Goal: Task Accomplishment & Management: Use online tool/utility

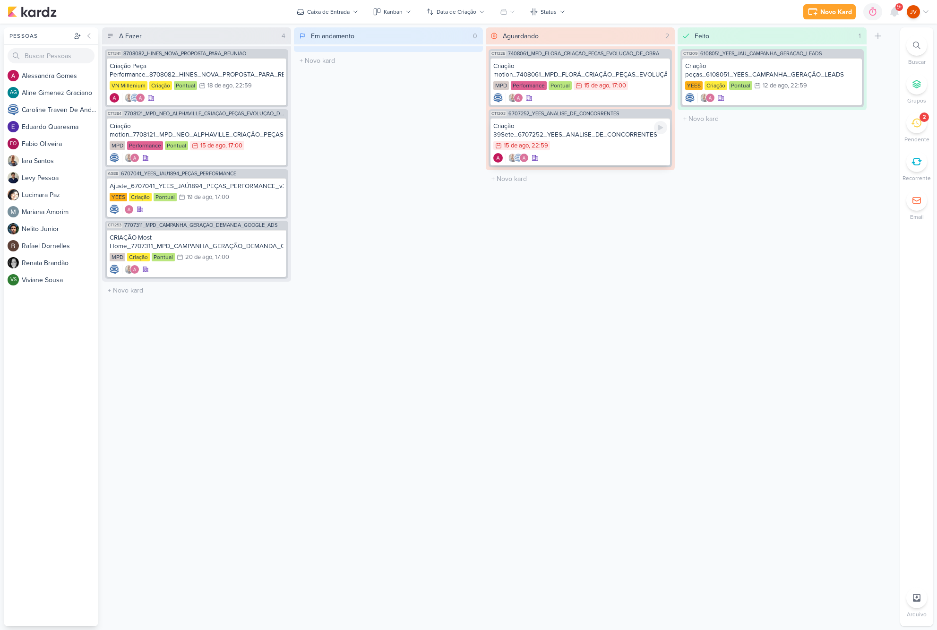
click at [591, 130] on div "Criação 39Sete_6707252_YEES_ANALISE_DE_CONCORRENTES" at bounding box center [581, 130] width 174 height 17
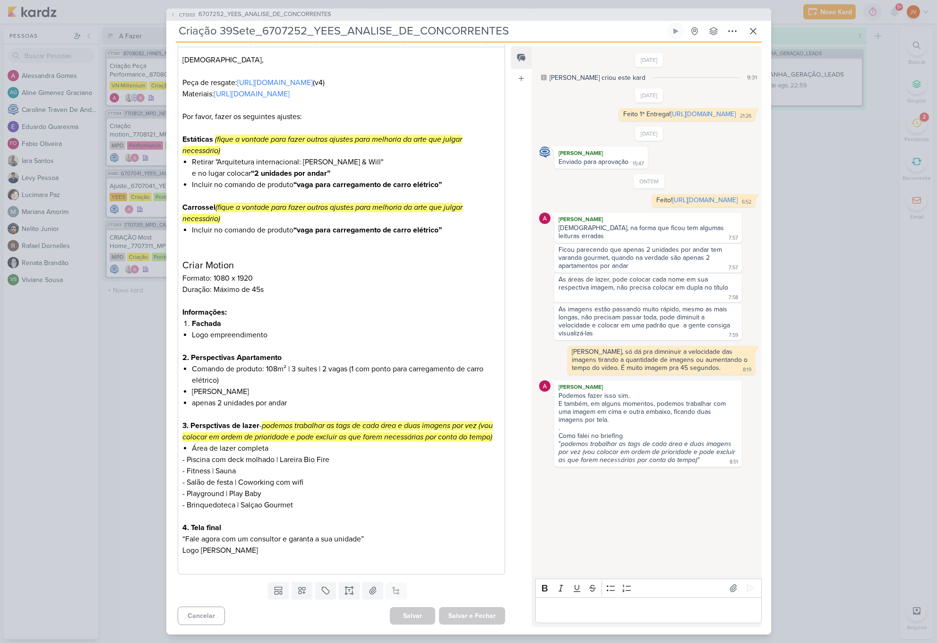
scroll to position [137, 0]
click at [842, 251] on div "CT1303 6707252_YEES_ANALISE_DE_CONCORRENTES Criação 39Sete_6707252_YEES_ANALISE…" at bounding box center [468, 321] width 937 height 643
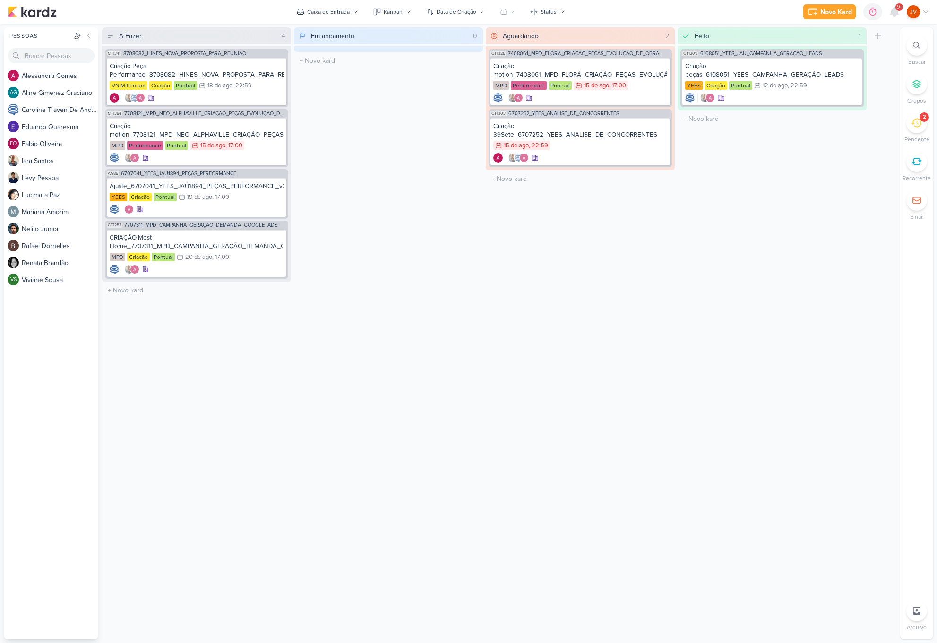
click at [922, 127] on div "2" at bounding box center [917, 123] width 21 height 21
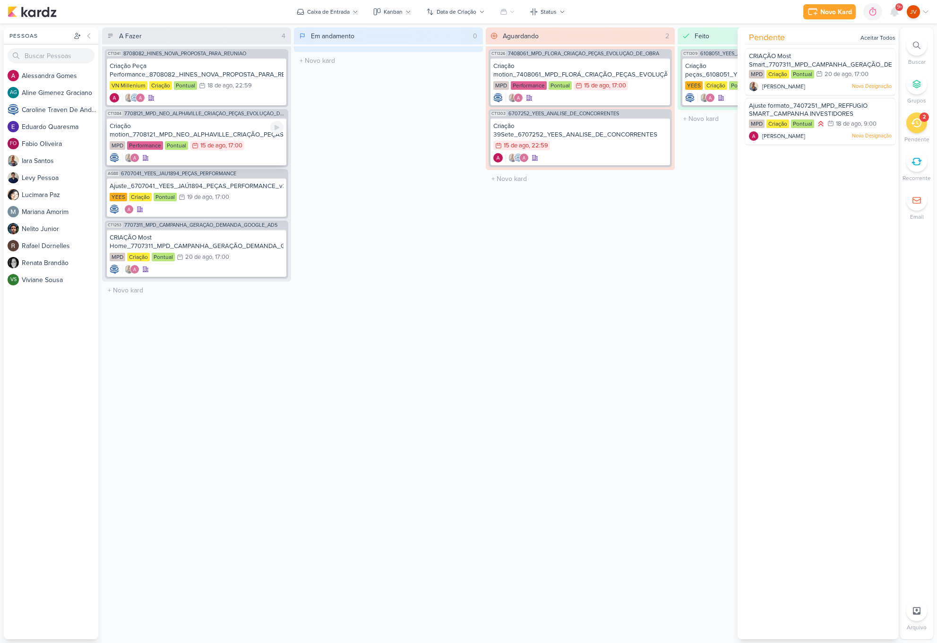
click at [258, 135] on div "Criação motion_7708121_MPD_NEO_ALPHAVILLE_CRIAÇÃO_PEÇAS_EVOLUÇÃO_DE_OBRA" at bounding box center [197, 130] width 174 height 17
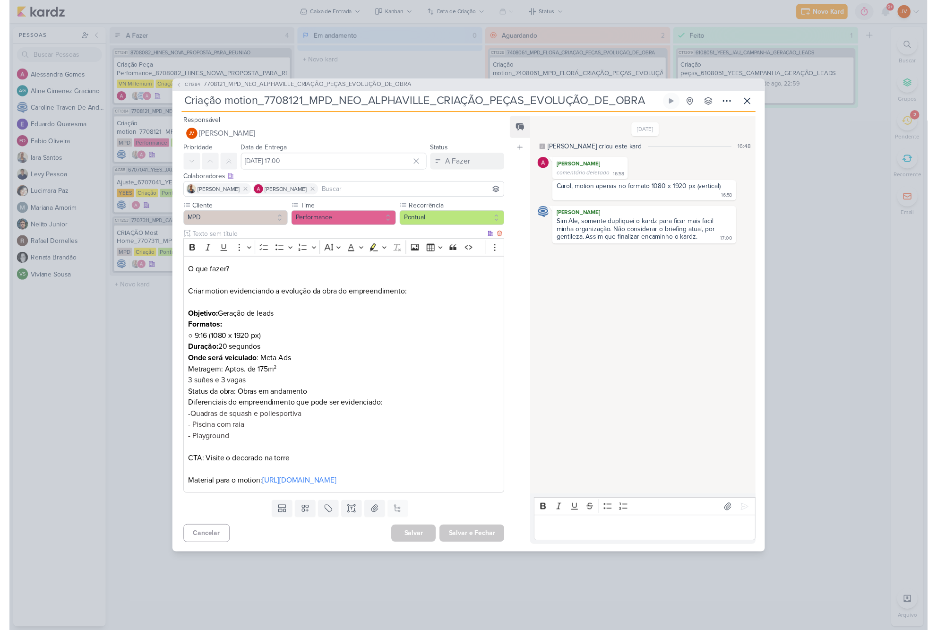
scroll to position [0, 0]
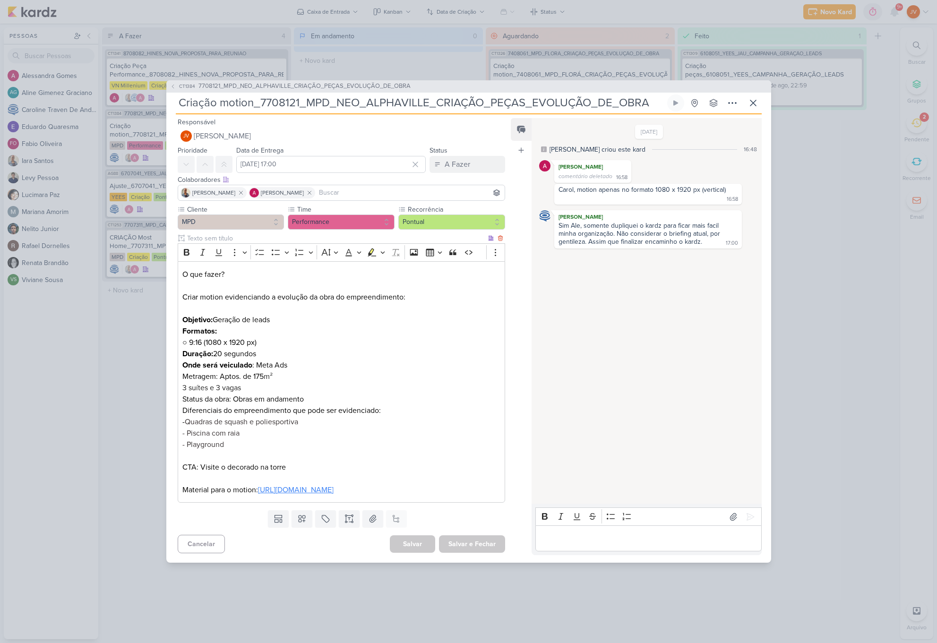
click at [258, 495] on link "[URL][DOMAIN_NAME]" at bounding box center [296, 490] width 76 height 9
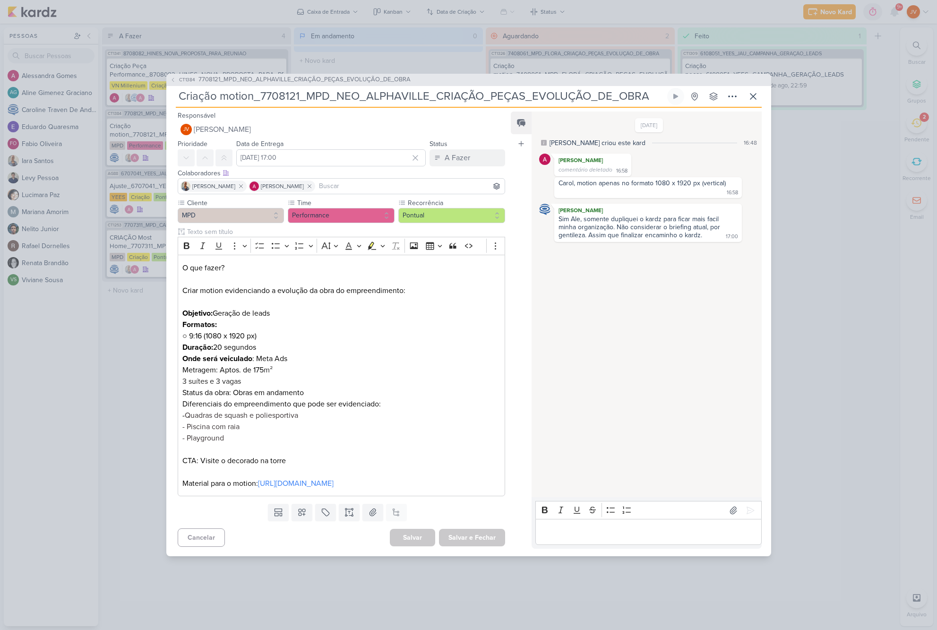
drag, startPoint x: 427, startPoint y: 90, endPoint x: 337, endPoint y: 88, distance: 90.3
click at [337, 88] on input "Criação motion_7708121_MPD_NEO_ALPHAVILLE_CRIAÇÃO_PEÇAS_EVOLUÇÃO_DE_OBRA" at bounding box center [421, 96] width 490 height 17
click at [425, 89] on input "Criação motion_7708121_MPD_NEO_ALPHAVILLE_CRIAÇÃO_PEÇAS_EVOLUÇÃO_DE_OBRA" at bounding box center [421, 96] width 490 height 17
drag, startPoint x: 428, startPoint y: 89, endPoint x: 307, endPoint y: 88, distance: 121.5
click at [306, 88] on input "Criação motion_7708121_MPD_NEO_ALPHAVILLE_CRIAÇÃO_PEÇAS_EVOLUÇÃO_DE_OBRA" at bounding box center [421, 96] width 490 height 17
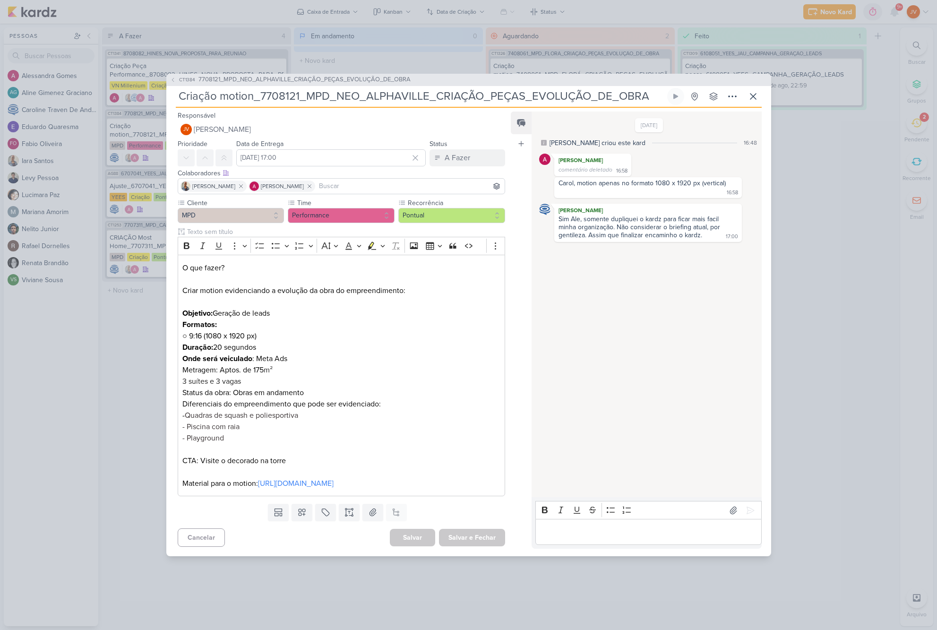
click at [870, 179] on div "CT1384 7708121_MPD_NEO_ALPHAVILLE_CRIAÇÃO_PEÇAS_EVOLUÇÃO_DE_OBRA Criação motion…" at bounding box center [468, 315] width 937 height 630
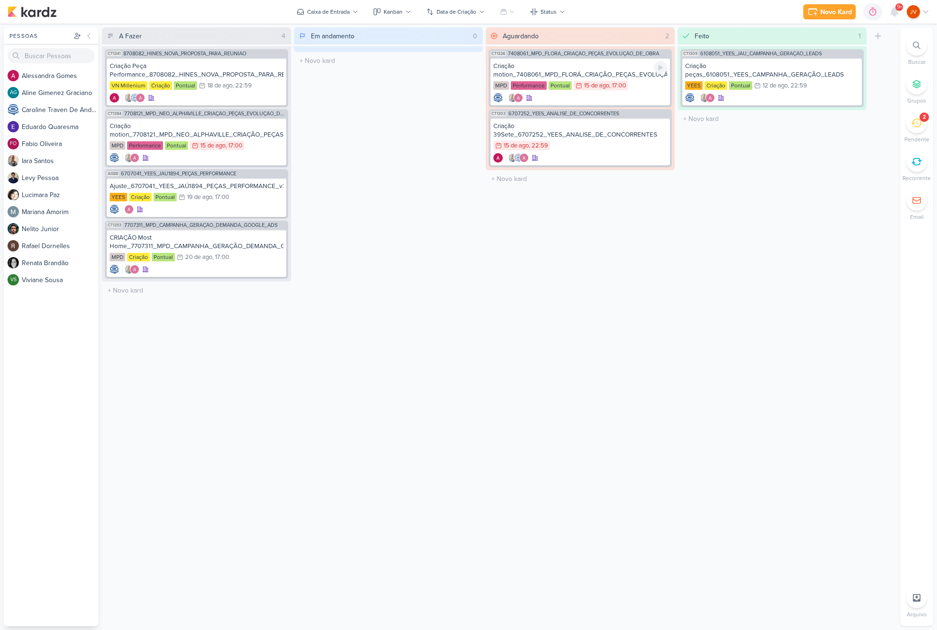
scroll to position [0, 0]
click at [222, 130] on div "Criação motion_7708121_MPD_NEO_ALPHAVILLE_CRIAÇÃO_PEÇAS_EVOLUÇÃO_DE_OBRA" at bounding box center [197, 130] width 174 height 17
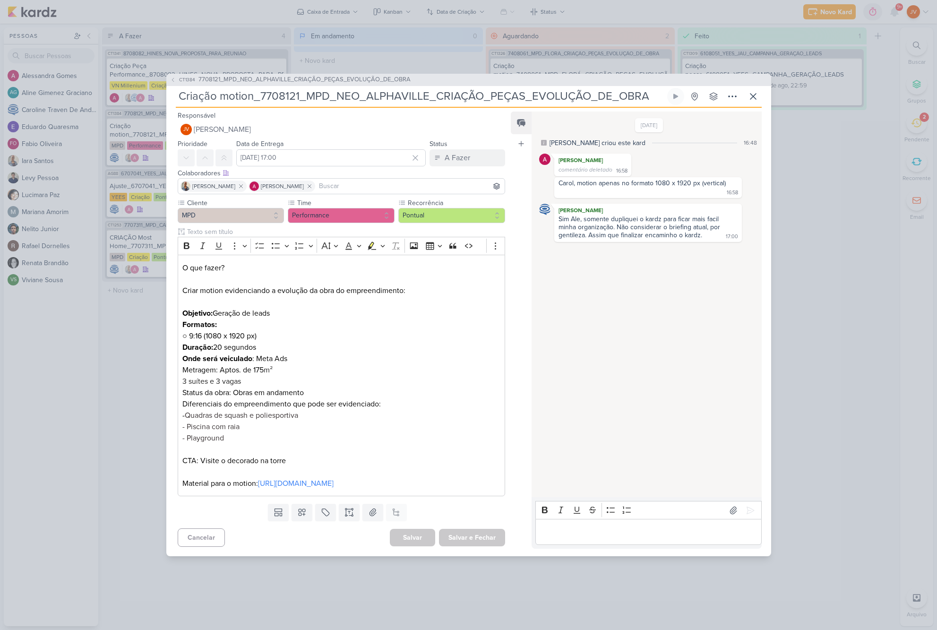
click at [106, 314] on div "CT1384 7708121_MPD_NEO_ALPHAVILLE_CRIAÇÃO_PEÇAS_EVOLUÇÃO_DE_OBRA Criação motion…" at bounding box center [468, 315] width 937 height 630
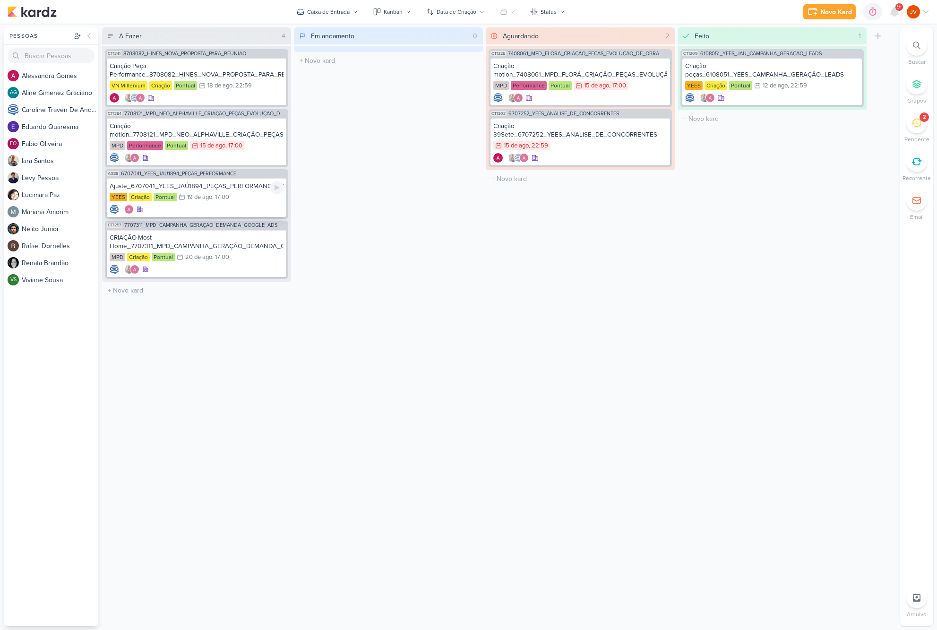
click at [254, 189] on div "Ajuste_6707041_YEES_JAÚ1894_PEÇAS_PERFORMANCE_v3" at bounding box center [197, 186] width 174 height 9
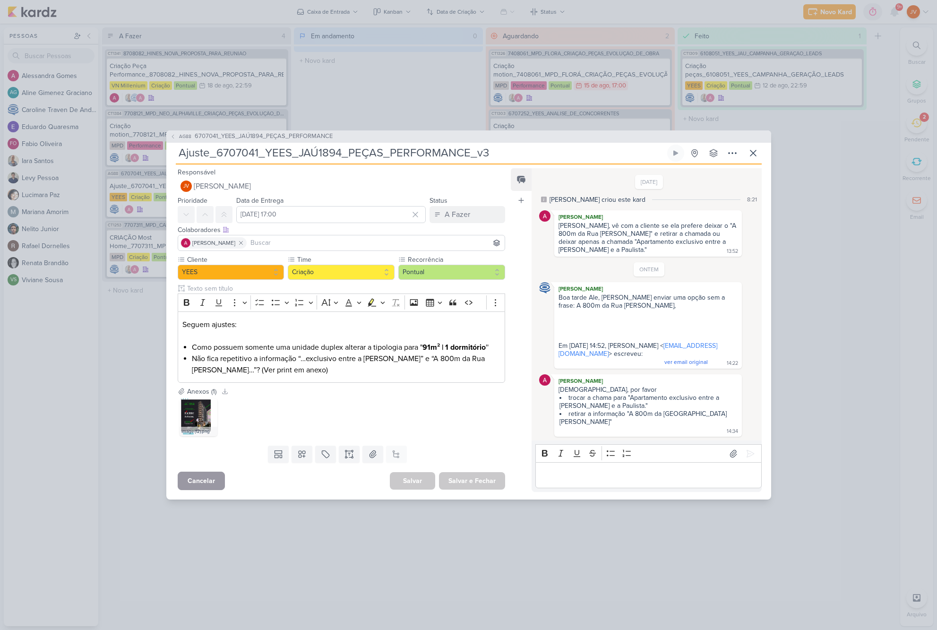
click at [193, 478] on button "Cancelar" at bounding box center [201, 481] width 47 height 18
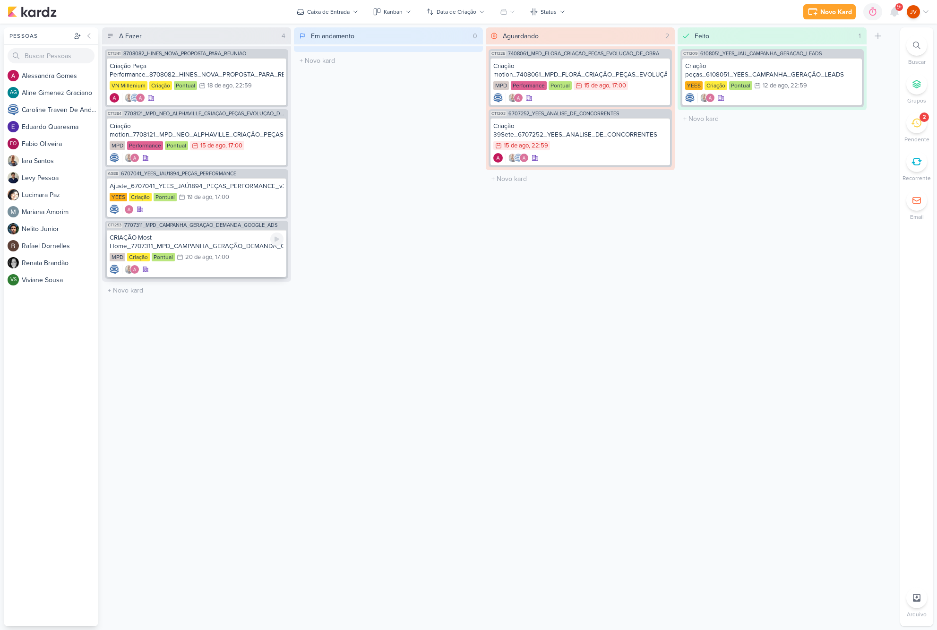
click at [249, 243] on div "CRIAÇÃO Most Home_7707311_MPD_CAMPANHA_GERAÇÃO_DEMANDA_GOOGLE_ADS" at bounding box center [197, 242] width 174 height 17
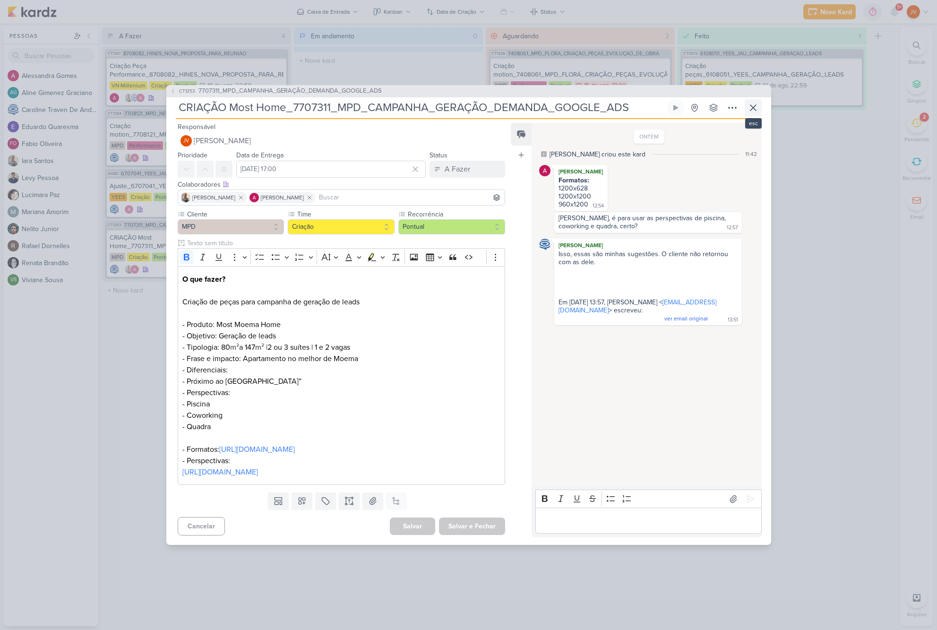
click at [756, 102] on icon at bounding box center [753, 107] width 11 height 11
